Goal: Information Seeking & Learning: Learn about a topic

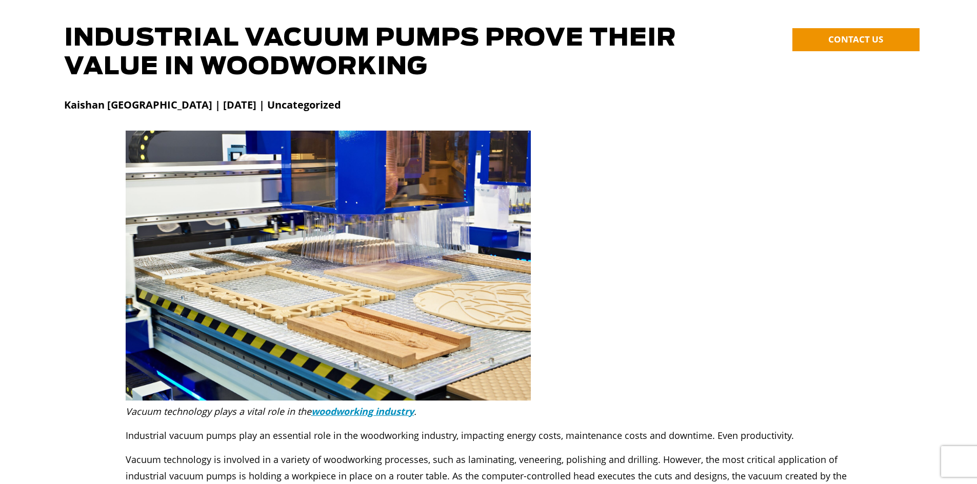
scroll to position [256, 0]
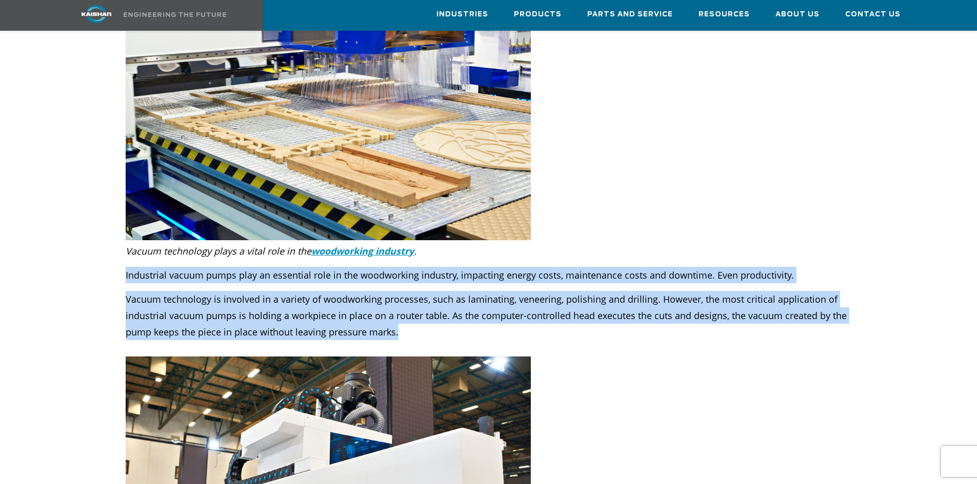
drag, startPoint x: 360, startPoint y: 317, endPoint x: 124, endPoint y: 255, distance: 244.3
click at [124, 255] on div "Vacuum technology plays a vital role in the woodworking industry . Industrial v…" at bounding box center [488, 298] width 738 height 116
click at [234, 273] on div "Vacuum technology plays a vital role in the woodworking industry . Industrial v…" at bounding box center [489, 300] width 726 height 114
drag, startPoint x: 323, startPoint y: 298, endPoint x: 127, endPoint y: 237, distance: 205.0
click at [127, 243] on div "Vacuum technology plays a vital role in the woodworking industry . Industrial v…" at bounding box center [489, 300] width 726 height 114
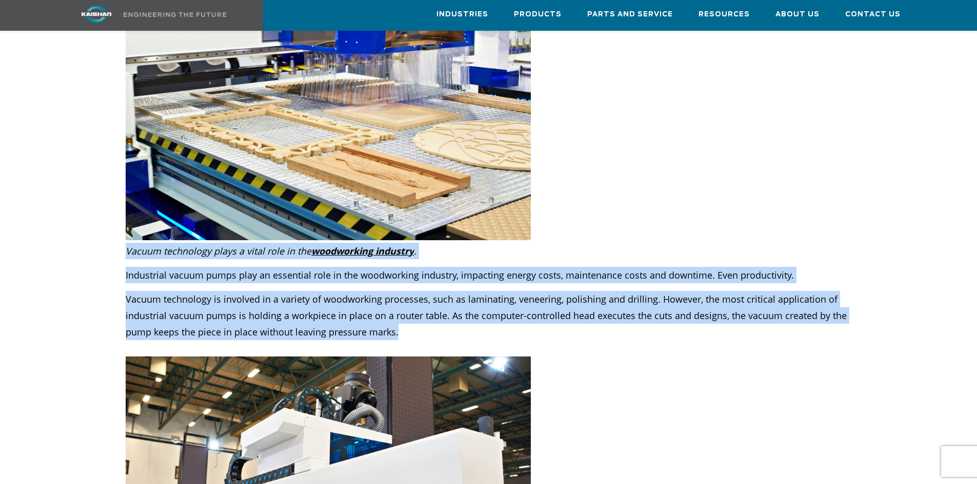
copy div "Vacuum technology plays a vital role in the woodworking industry . Industrial v…"
click at [424, 319] on p "Vacuum technology is involved in a variety of woodworking processes, such as la…" at bounding box center [489, 324] width 726 height 66
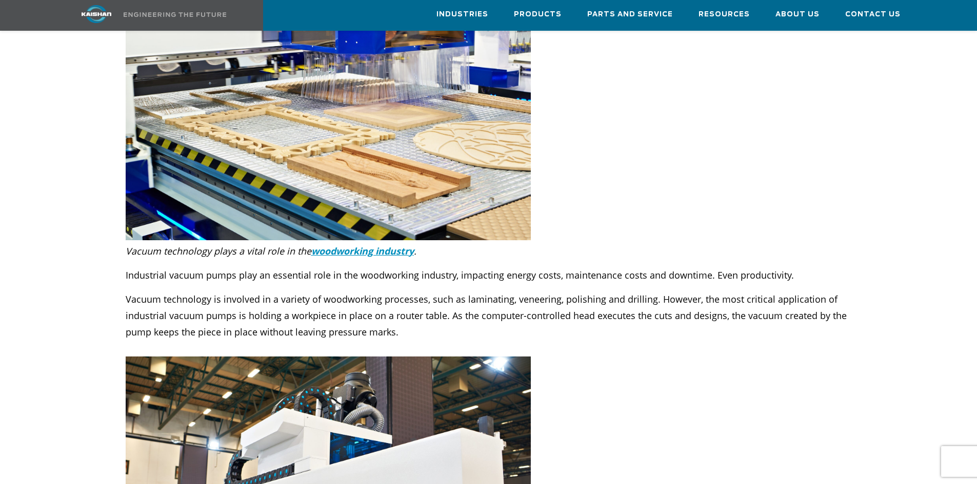
click at [394, 318] on p "Vacuum technology is involved in a variety of woodworking processes, such as la…" at bounding box center [489, 324] width 726 height 66
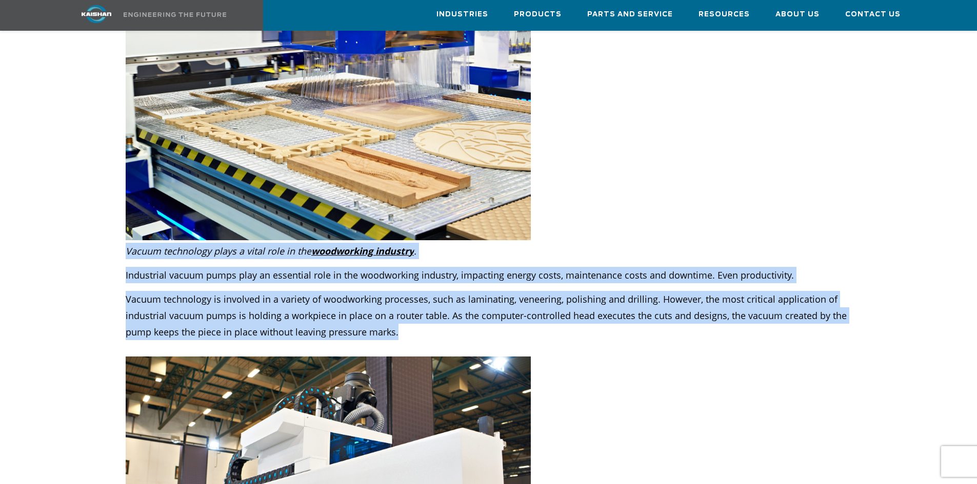
drag, startPoint x: 402, startPoint y: 317, endPoint x: 125, endPoint y: 235, distance: 288.6
click at [126, 243] on div "Vacuum technology plays a vital role in the woodworking industry . Industrial v…" at bounding box center [489, 300] width 726 height 114
copy div "Vacuum technology plays a vital role in the woodworking industry . Industrial v…"
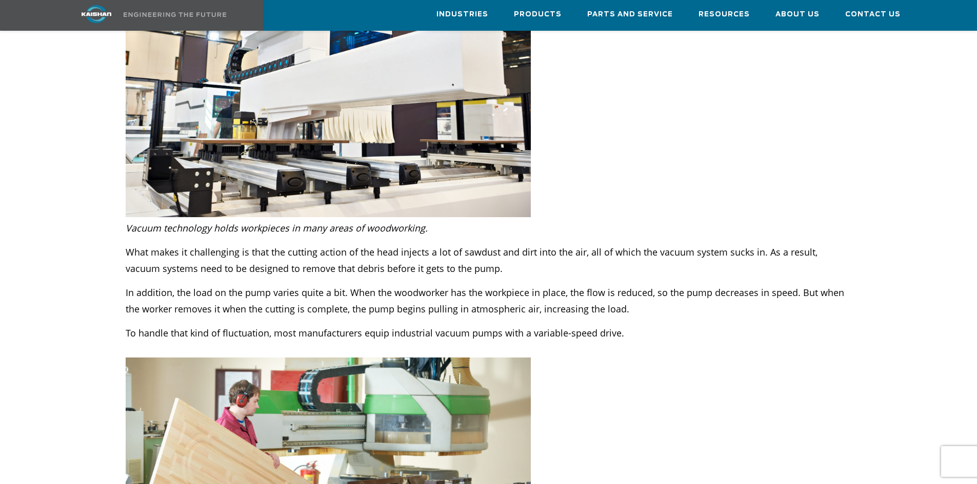
scroll to position [666, 0]
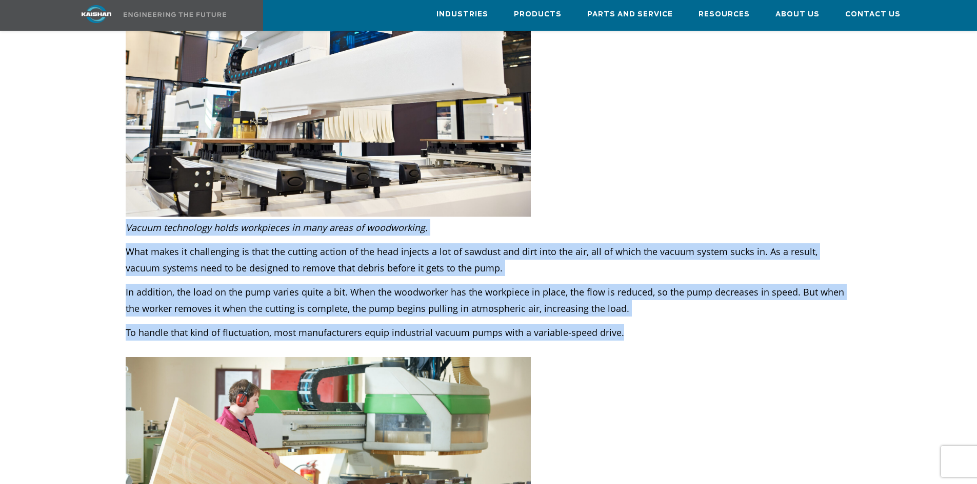
drag, startPoint x: 638, startPoint y: 315, endPoint x: 124, endPoint y: 213, distance: 524.7
click at [124, 217] on div "Vacuum technology holds workpieces in many areas of woodworking. What makes it …" at bounding box center [488, 287] width 738 height 140
copy div "Vacuum technology holds workpieces in many areas of woodworking. What makes it …"
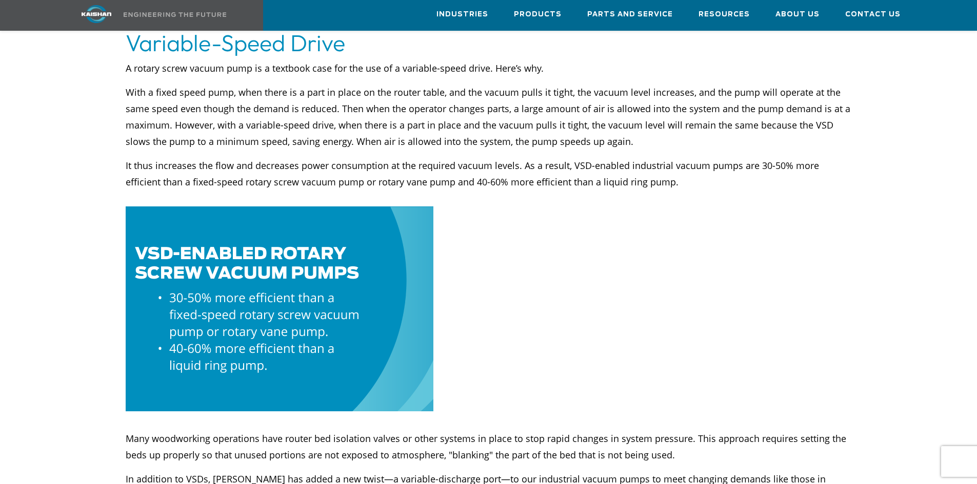
scroll to position [1282, 0]
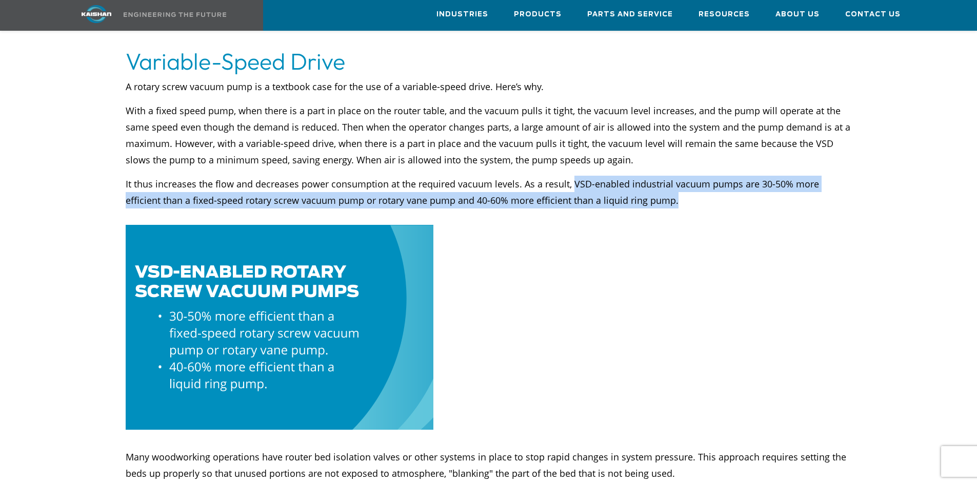
drag, startPoint x: 626, startPoint y: 186, endPoint x: 570, endPoint y: 170, distance: 58.5
click at [570, 176] on p "It thus increases the flow and decreases power consumption at the required vacu…" at bounding box center [489, 200] width 726 height 49
copy p "VSD-enabled industrial vacuum pumps are 30-50% more efficient than a fixed-spee…"
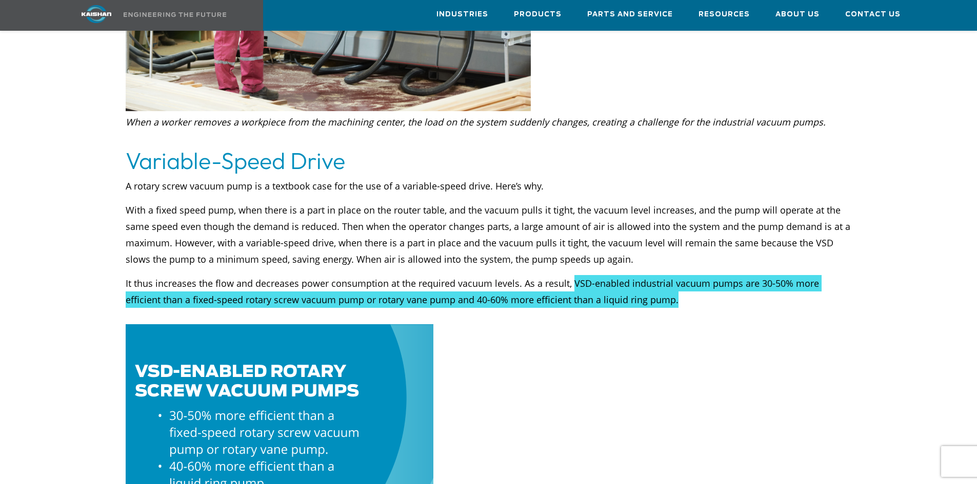
scroll to position [1179, 0]
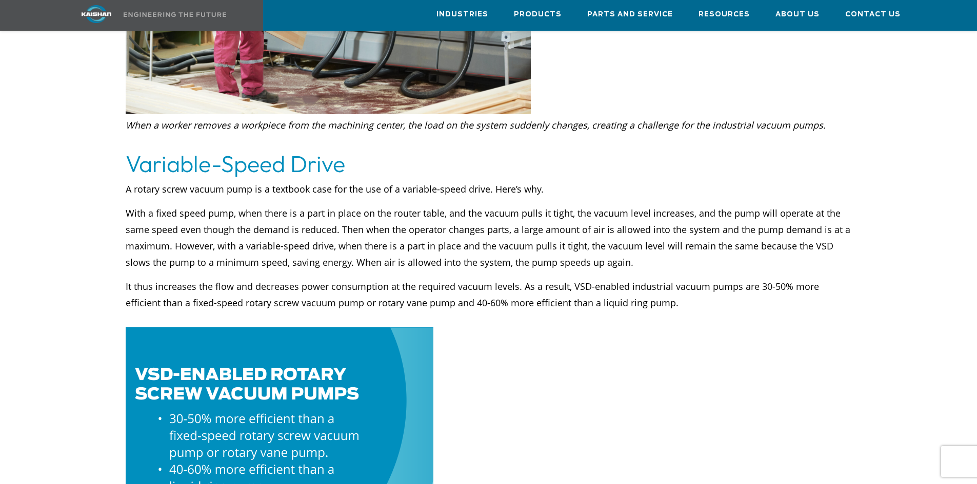
click at [448, 246] on p "With a fixed speed pump, when there is a part in place on the router table, and…" at bounding box center [489, 238] width 726 height 66
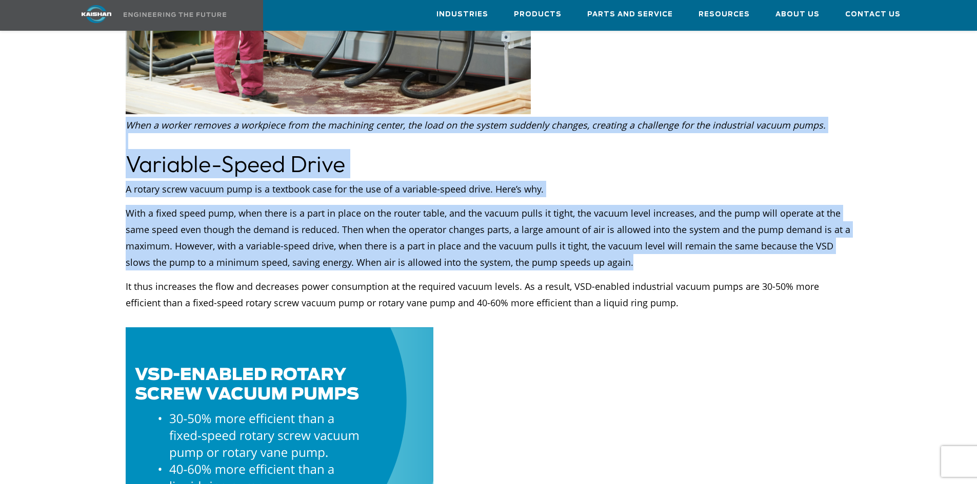
drag, startPoint x: 629, startPoint y: 247, endPoint x: 127, endPoint y: 110, distance: 519.7
copy div "When a worker removes a workpiece from the machining center, the load on the sy…"
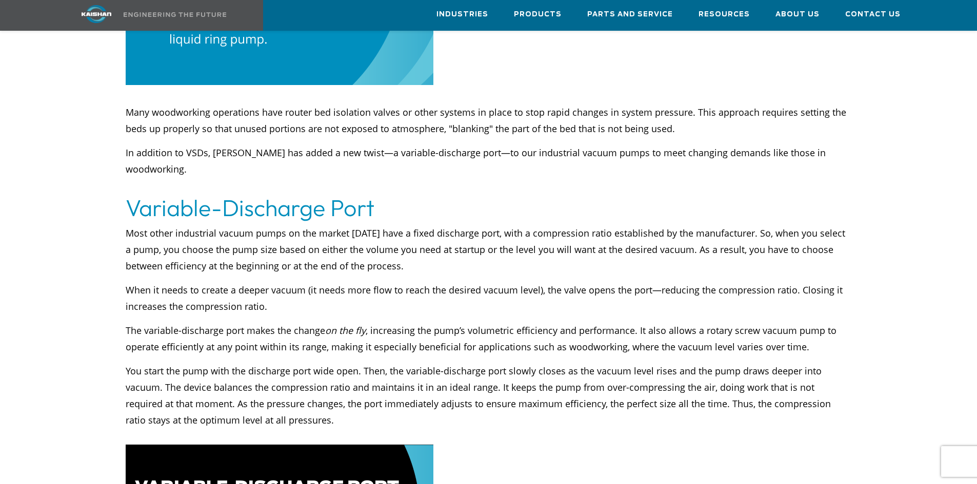
scroll to position [1692, 0]
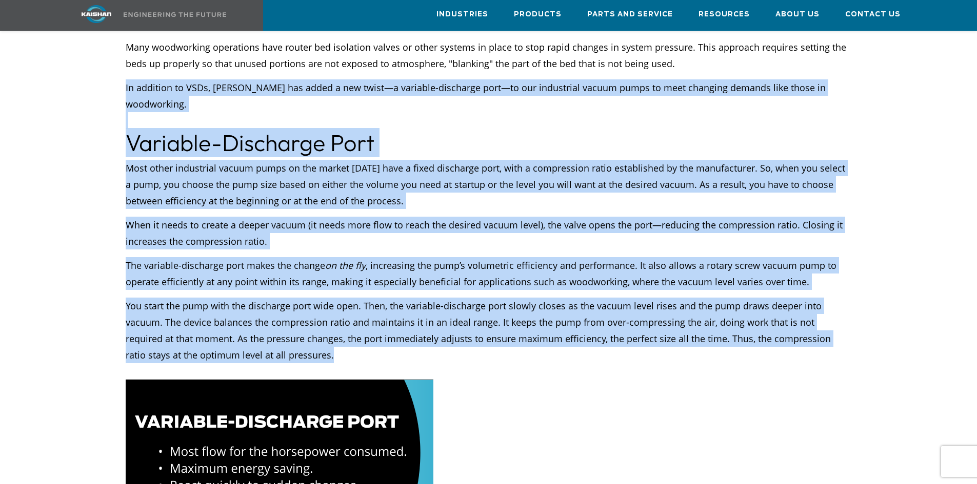
drag, startPoint x: 260, startPoint y: 300, endPoint x: 126, endPoint y: 76, distance: 261.5
copy div "In addition to VSDs, Kaishan has added a new twist—a variable-discharge port—to…"
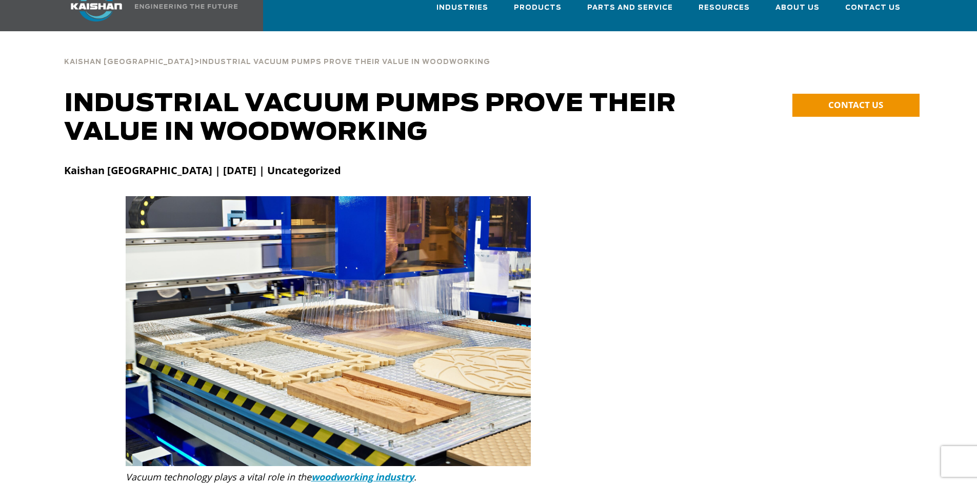
scroll to position [0, 0]
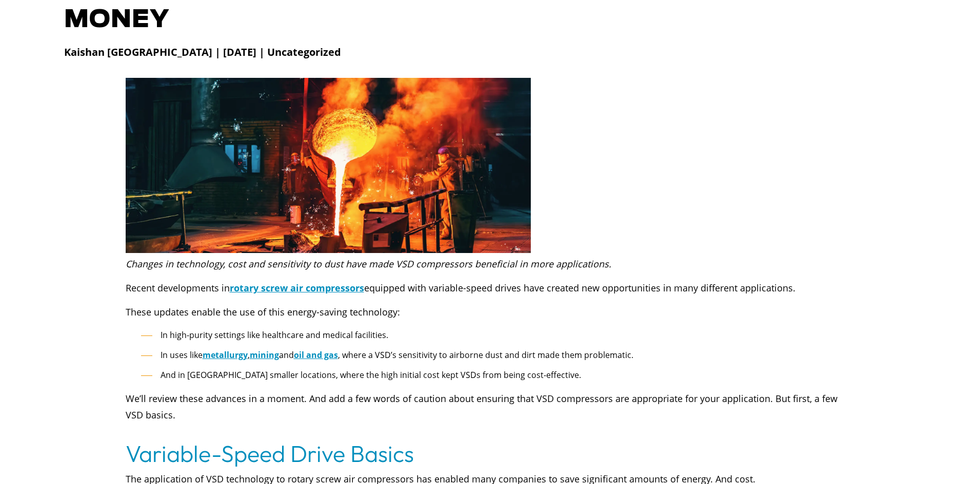
scroll to position [256, 0]
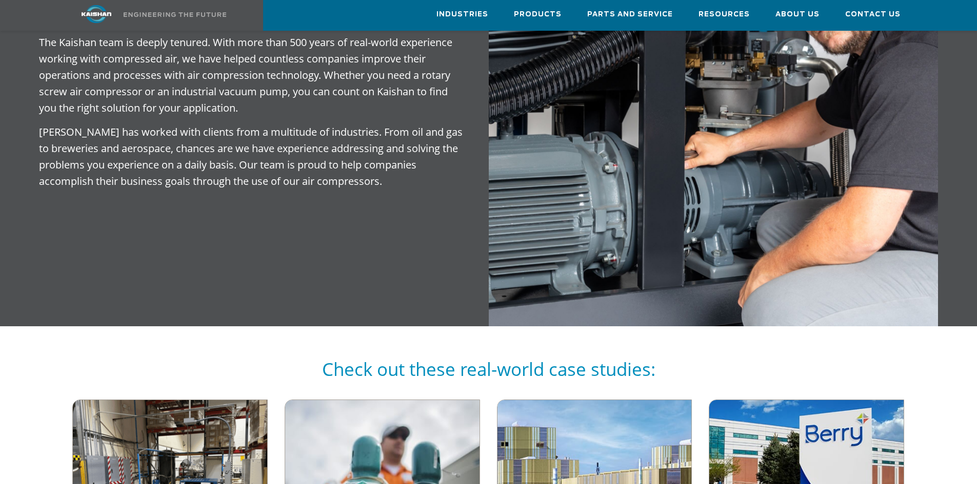
scroll to position [359, 0]
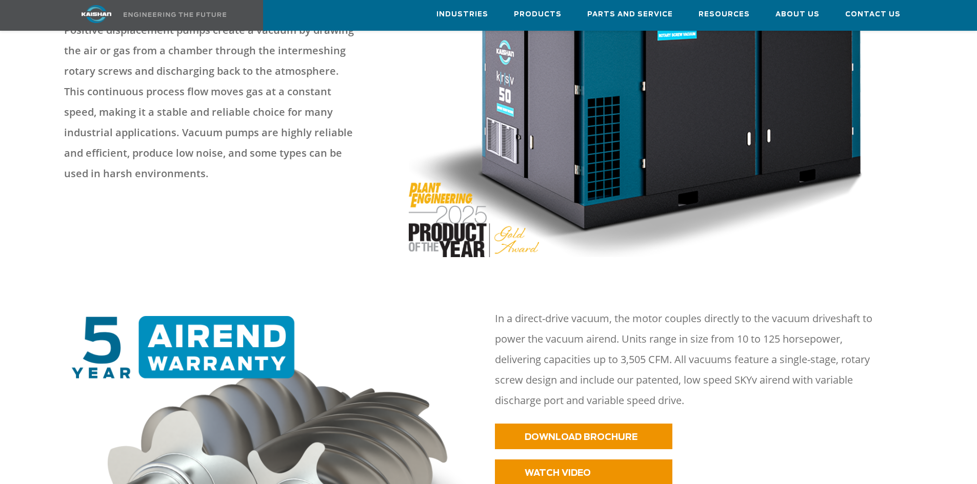
scroll to position [308, 0]
